Goal: Navigation & Orientation: Find specific page/section

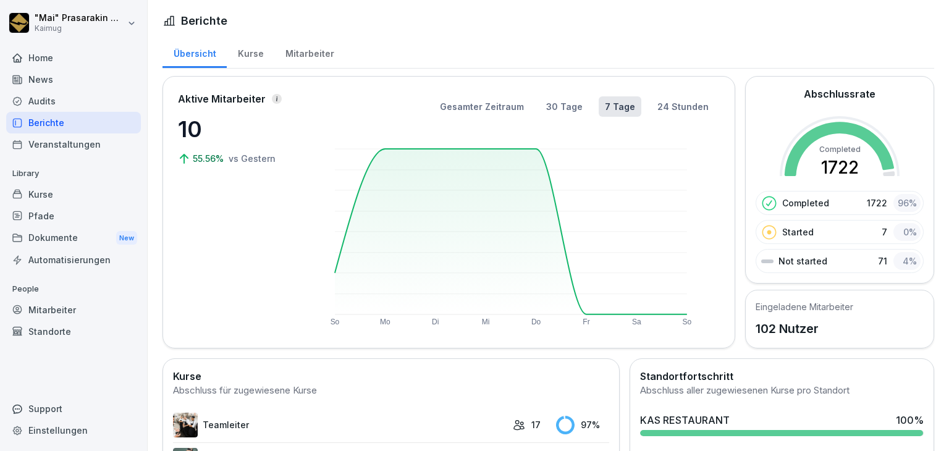
click at [57, 81] on div "News" at bounding box center [73, 80] width 135 height 22
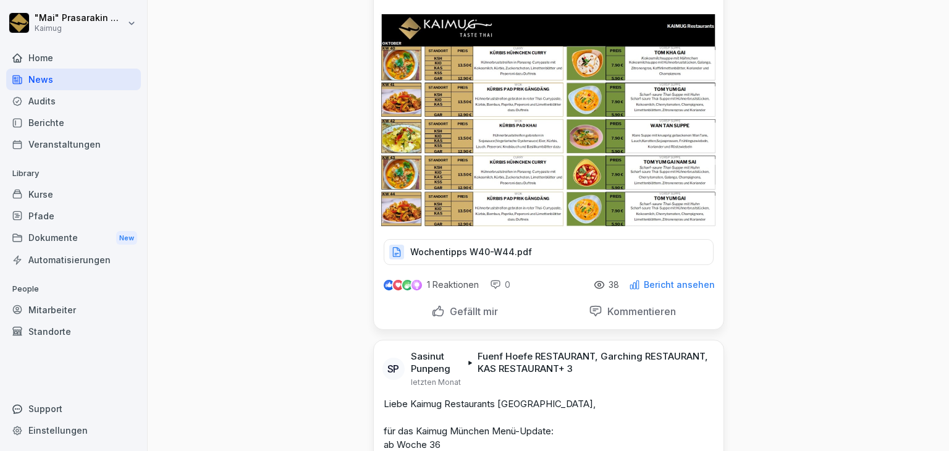
scroll to position [494, 0]
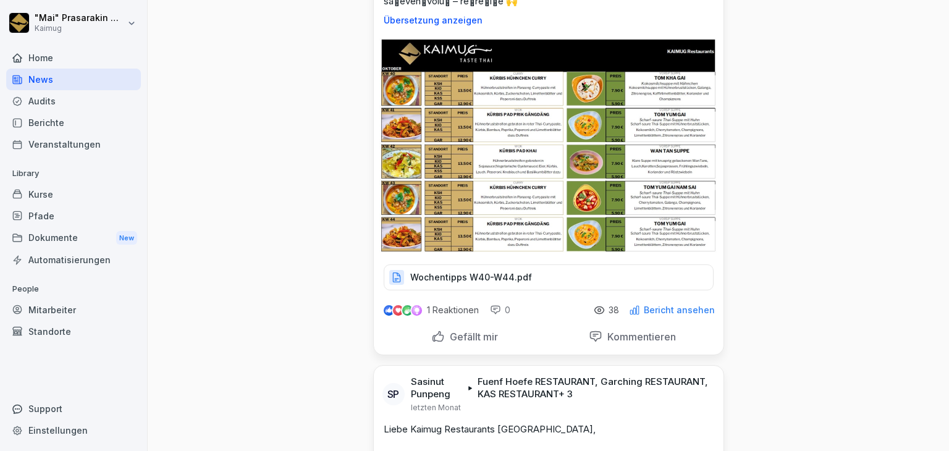
click at [61, 193] on div "Kurse" at bounding box center [73, 194] width 135 height 22
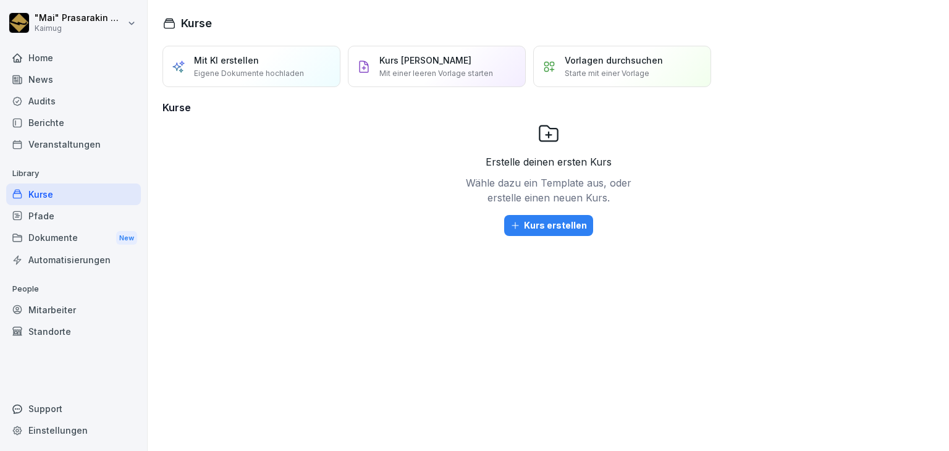
click at [51, 119] on div "Berichte" at bounding box center [73, 123] width 135 height 22
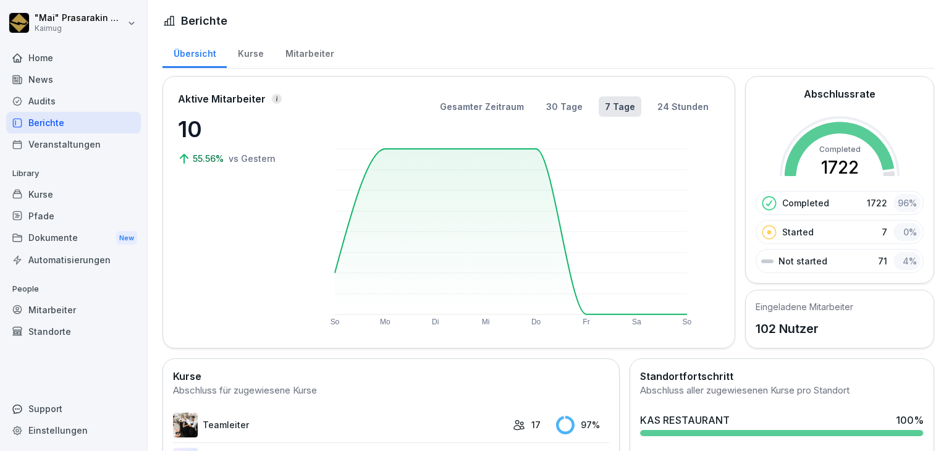
click at [68, 78] on div "News" at bounding box center [73, 80] width 135 height 22
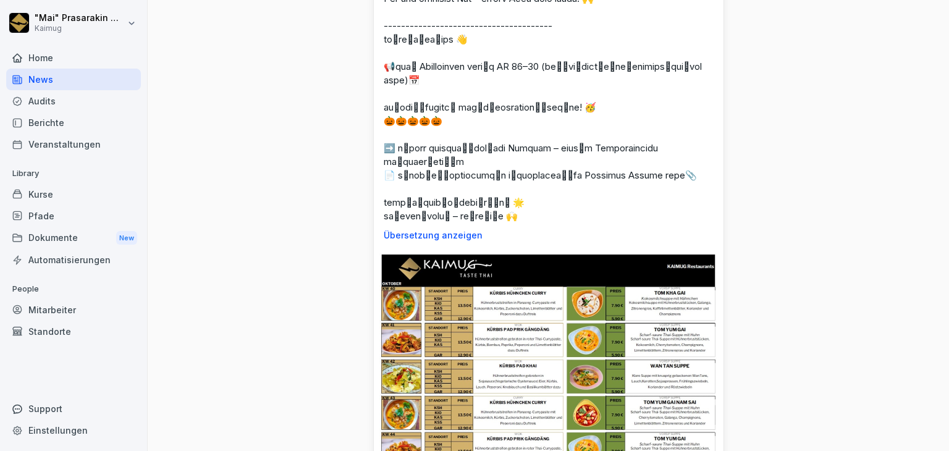
scroll to position [309, 0]
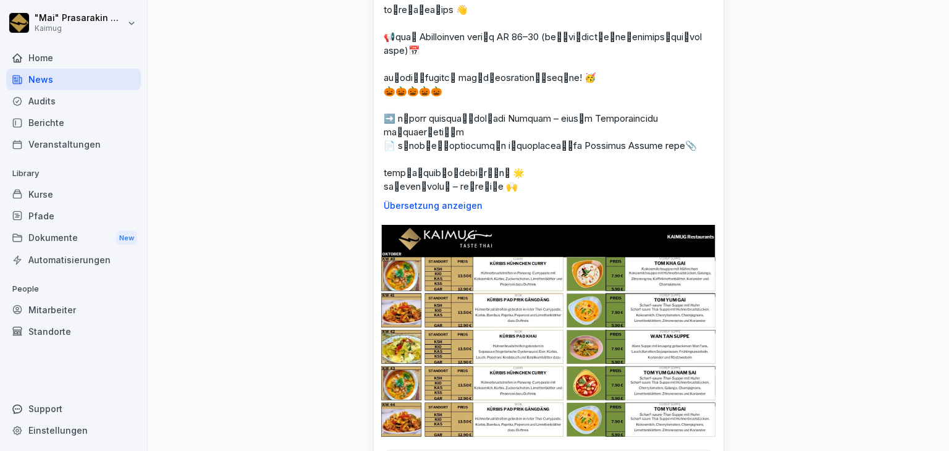
click at [504, 311] on img at bounding box center [548, 329] width 338 height 219
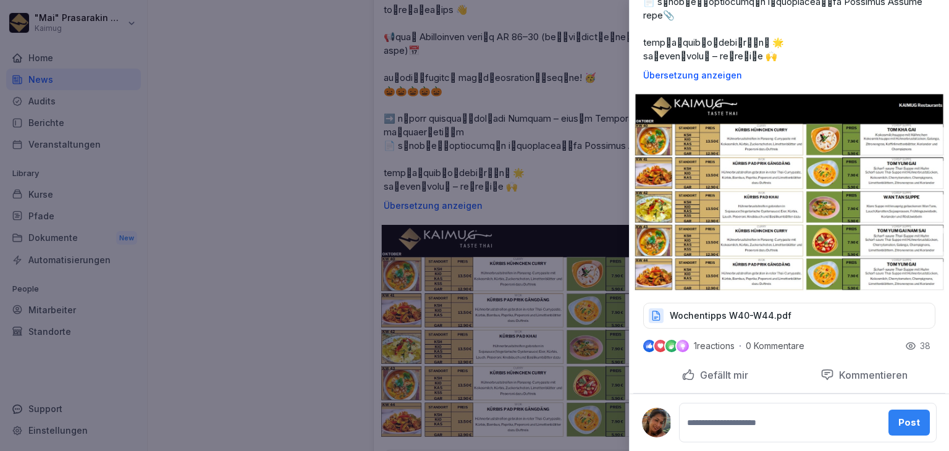
scroll to position [433, 0]
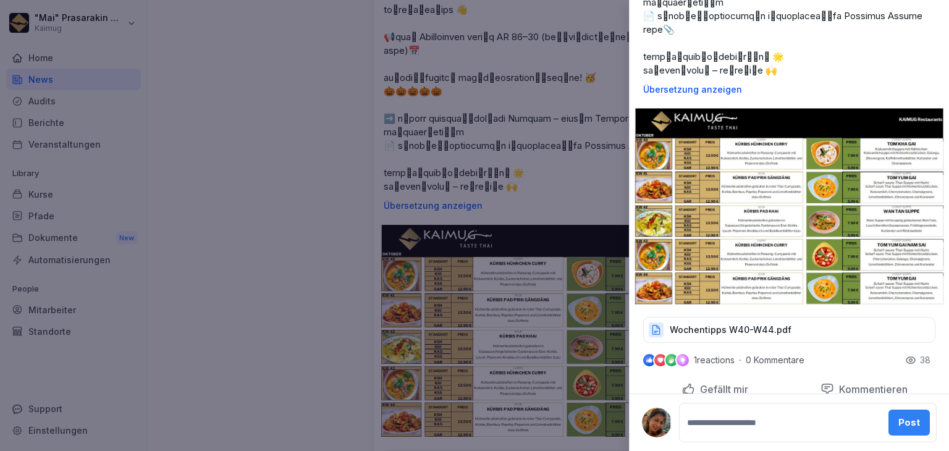
click at [700, 336] on p "Wochentipps W40-W44.pdf" at bounding box center [730, 330] width 122 height 12
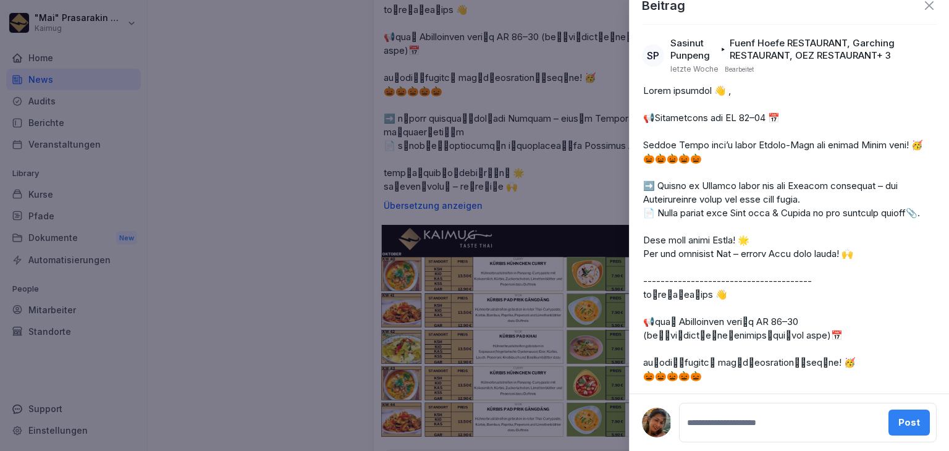
scroll to position [0, 0]
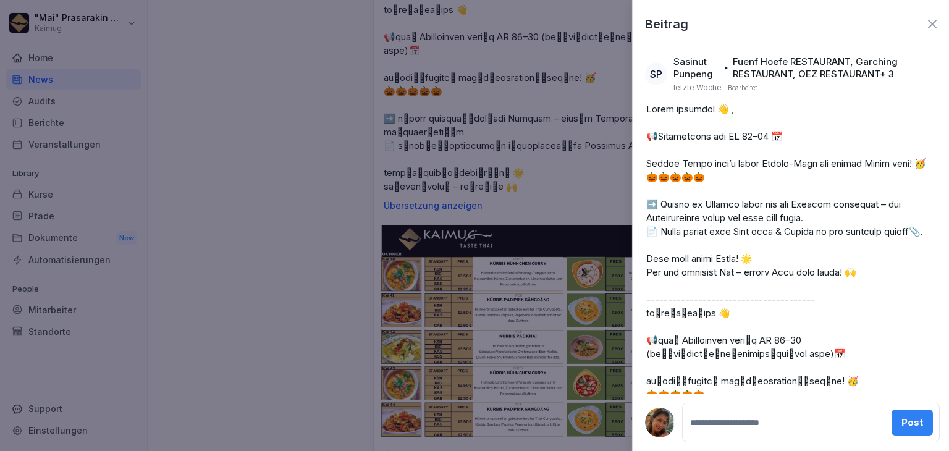
click at [261, 174] on div at bounding box center [474, 225] width 949 height 451
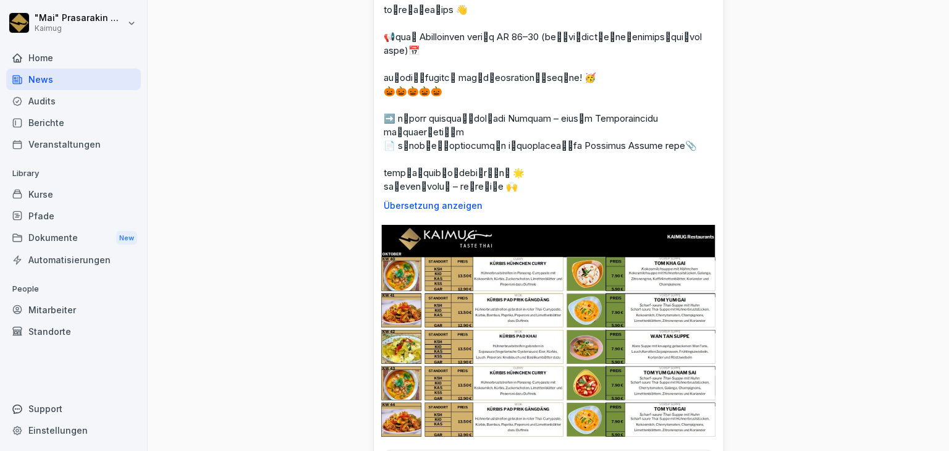
click at [77, 241] on div "Dokumente New" at bounding box center [73, 238] width 135 height 23
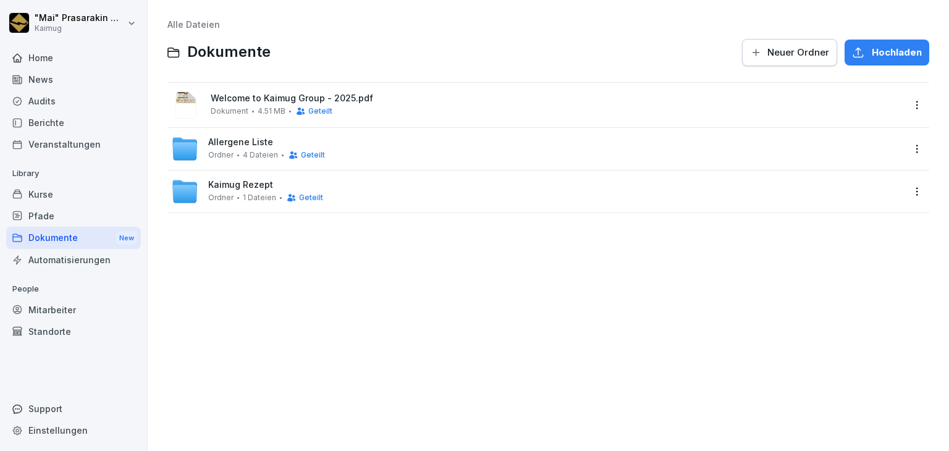
click at [269, 197] on span "1 Dateien" at bounding box center [259, 197] width 33 height 9
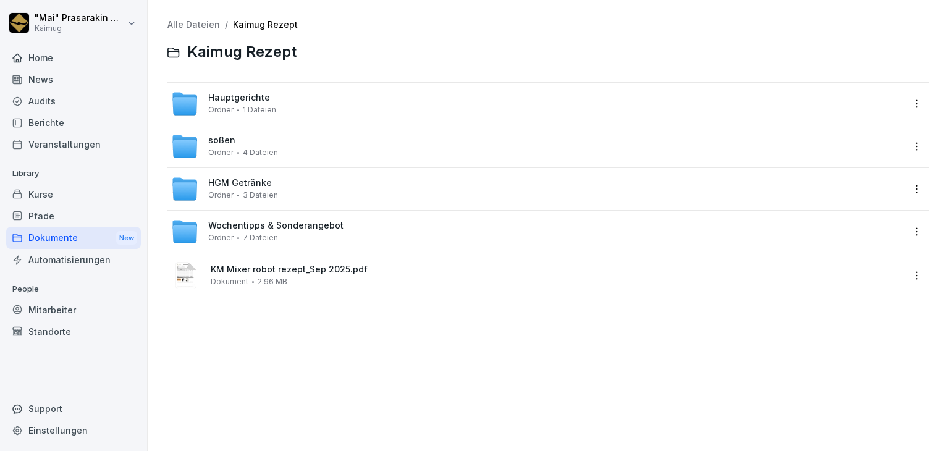
click at [258, 233] on span "7 Dateien" at bounding box center [260, 237] width 35 height 9
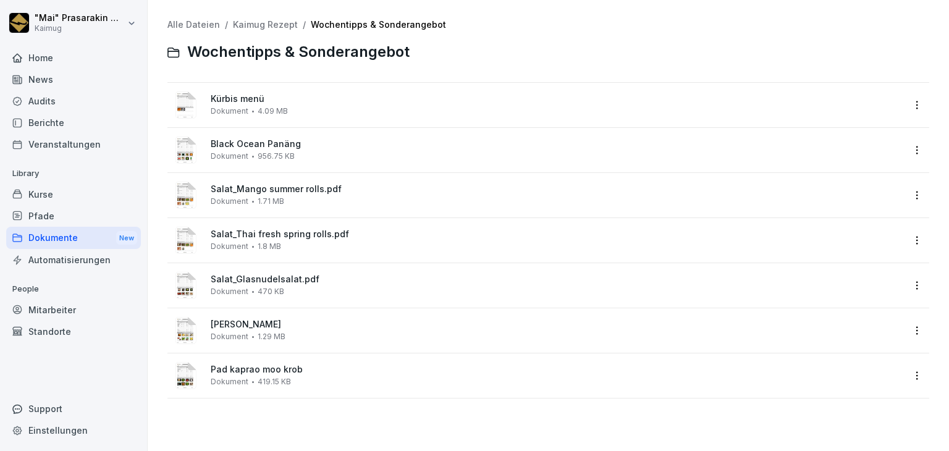
click at [343, 101] on span "Kürbis menü" at bounding box center [557, 99] width 692 height 10
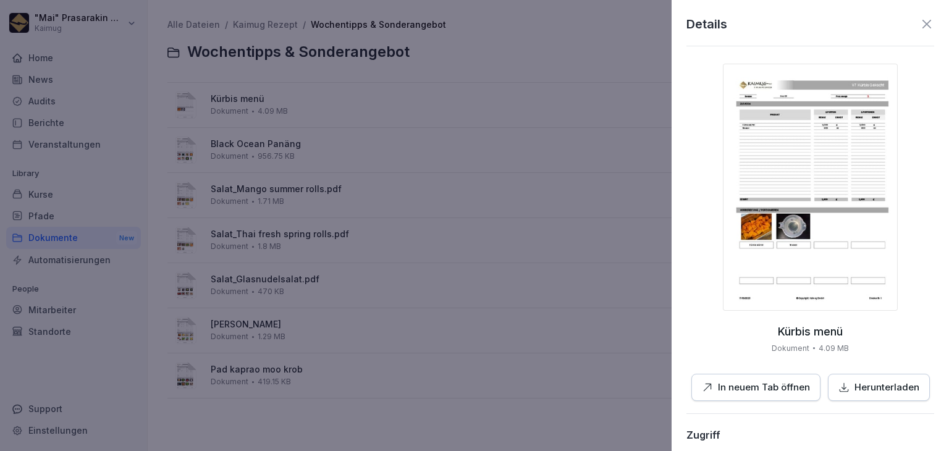
click at [820, 173] on img at bounding box center [810, 187] width 175 height 247
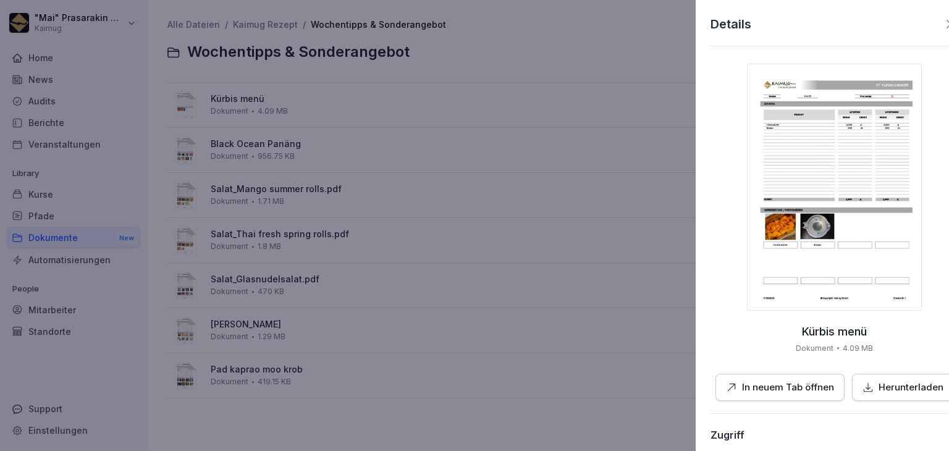
click at [96, 97] on div at bounding box center [474, 225] width 949 height 451
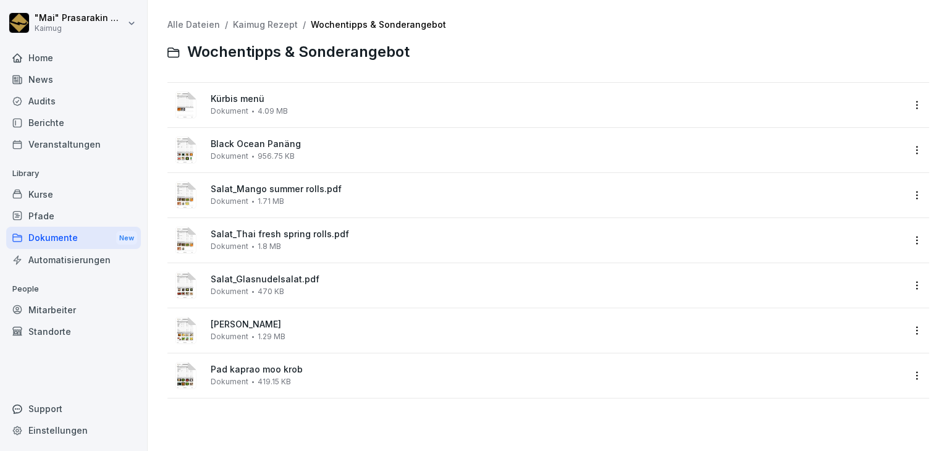
click at [74, 85] on div "News" at bounding box center [73, 80] width 135 height 22
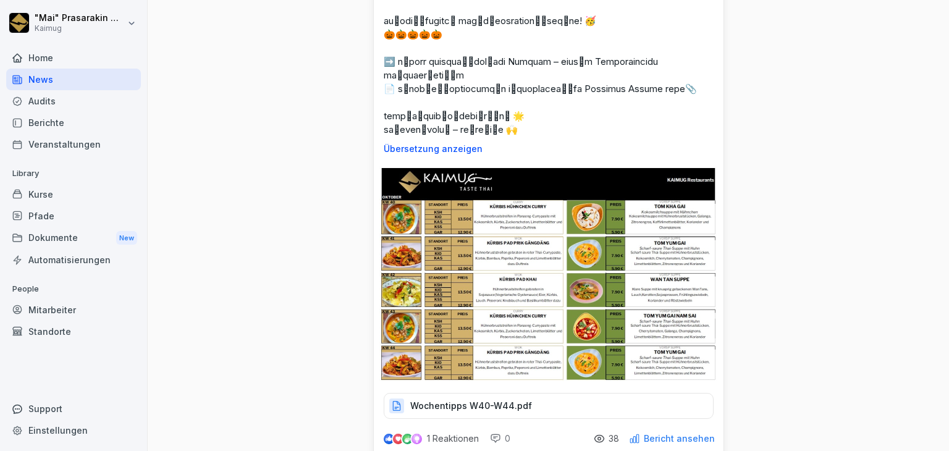
scroll to position [371, 0]
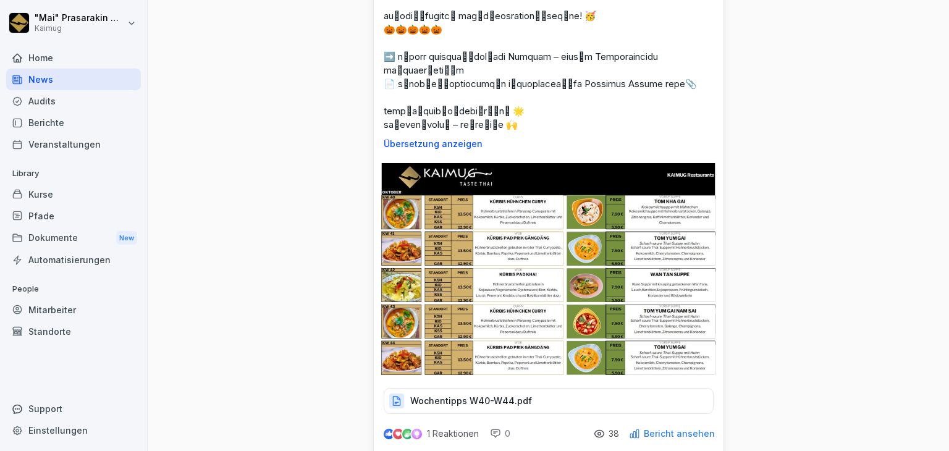
click at [44, 125] on div "Berichte" at bounding box center [73, 123] width 135 height 22
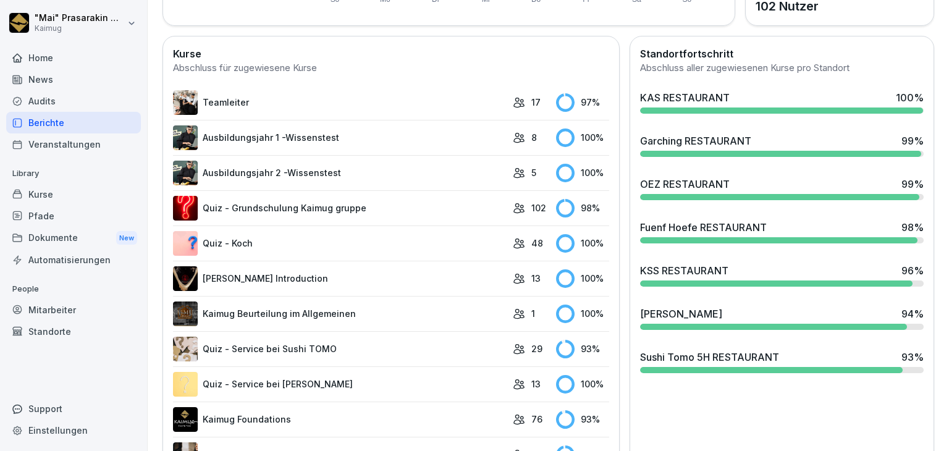
scroll to position [199, 0]
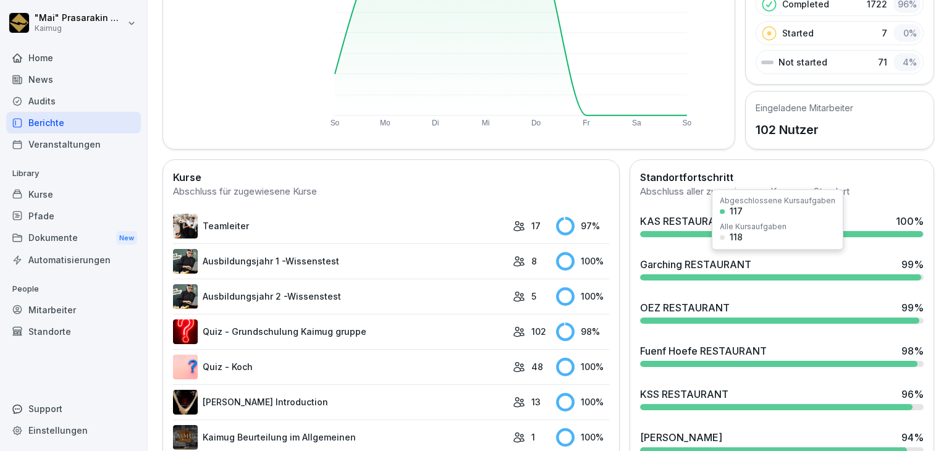
click at [682, 262] on div "Garching RESTAURANT" at bounding box center [695, 264] width 111 height 15
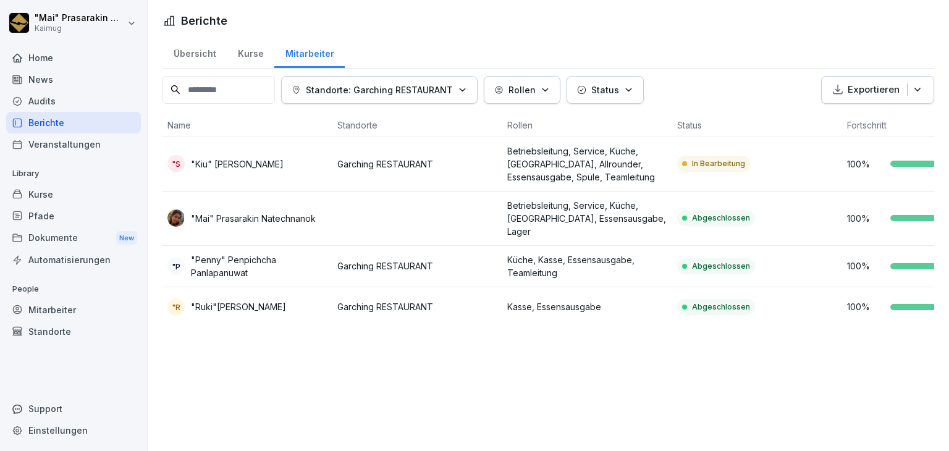
click at [609, 161] on p "Betriebsleitung, Service, Küche, [GEOGRAPHIC_DATA], Allrounder, Essensausgabe, …" at bounding box center [587, 164] width 160 height 39
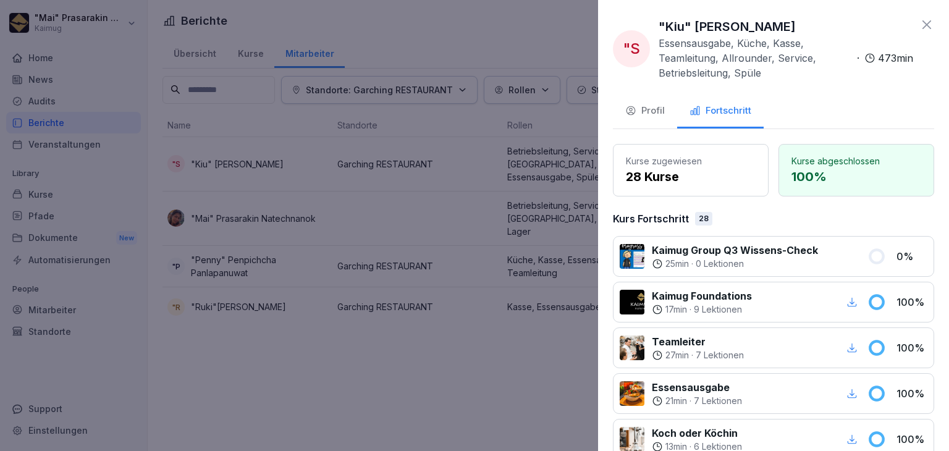
click at [534, 53] on div at bounding box center [474, 225] width 949 height 451
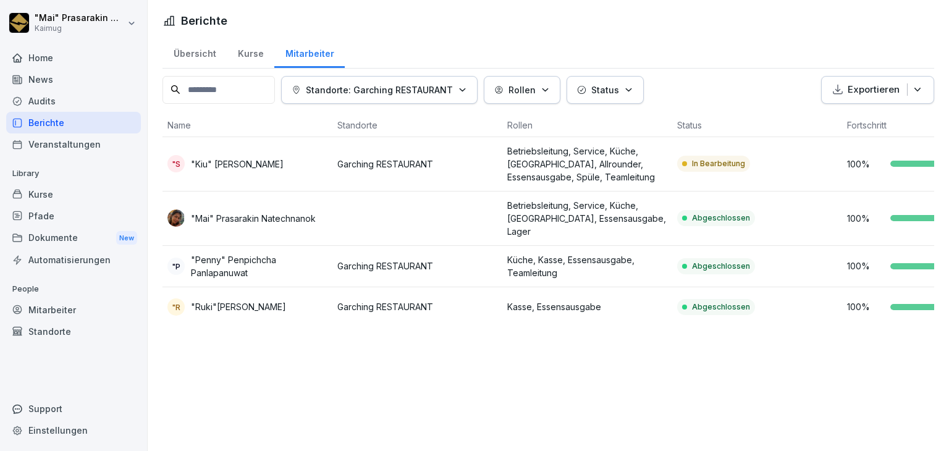
click at [178, 54] on div "Übersicht" at bounding box center [194, 51] width 64 height 31
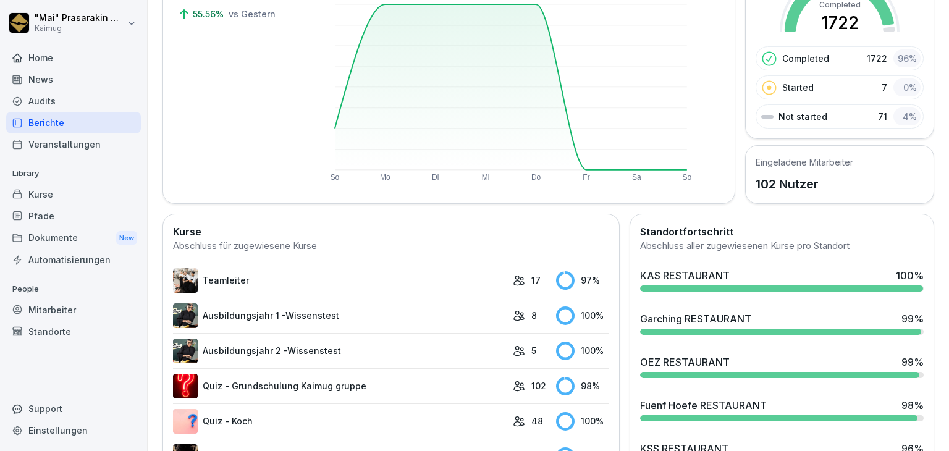
scroll to position [124, 0]
